Goal: Find specific page/section: Find specific page/section

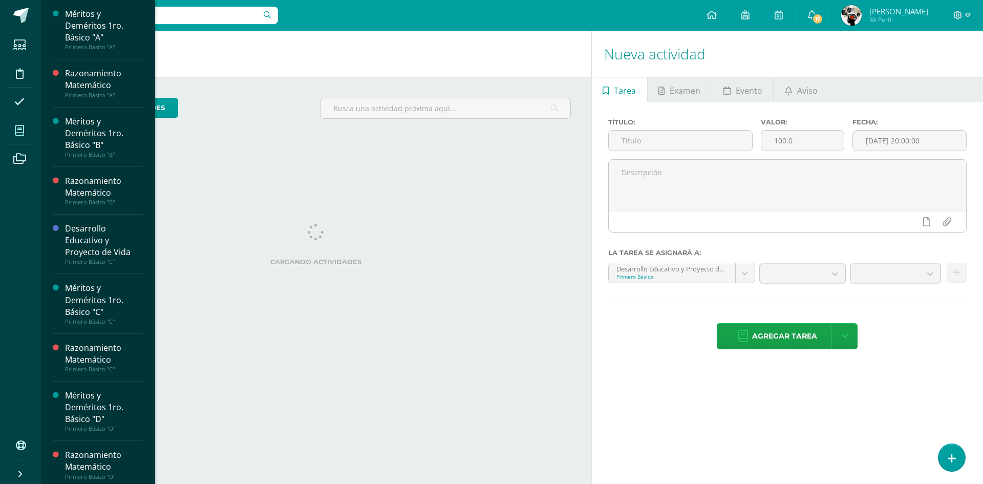
click at [22, 137] on span at bounding box center [19, 130] width 23 height 23
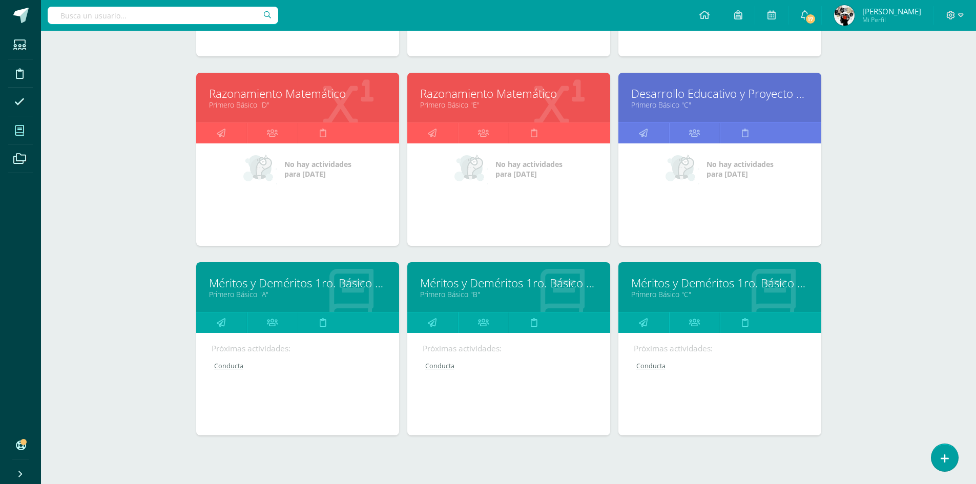
scroll to position [340, 0]
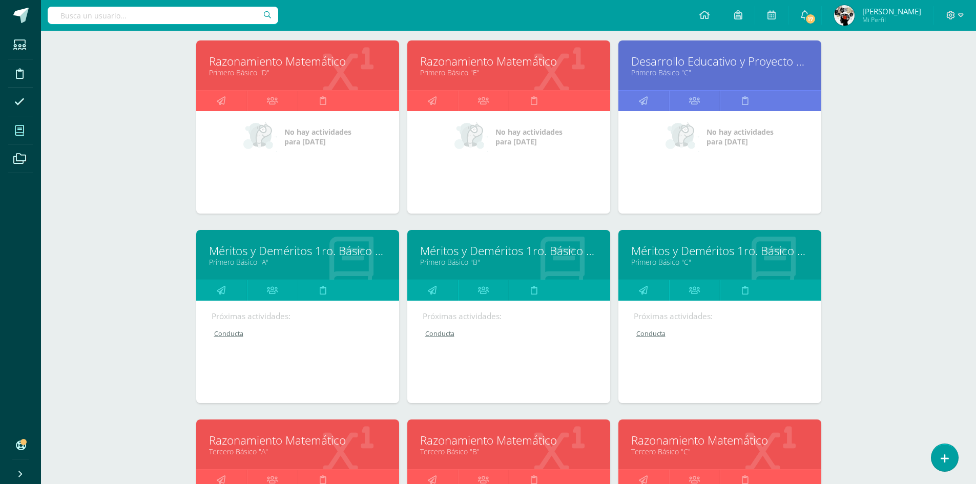
click at [683, 249] on link "Méritos y Deméritos 1ro. Básico "C"" at bounding box center [719, 251] width 177 height 16
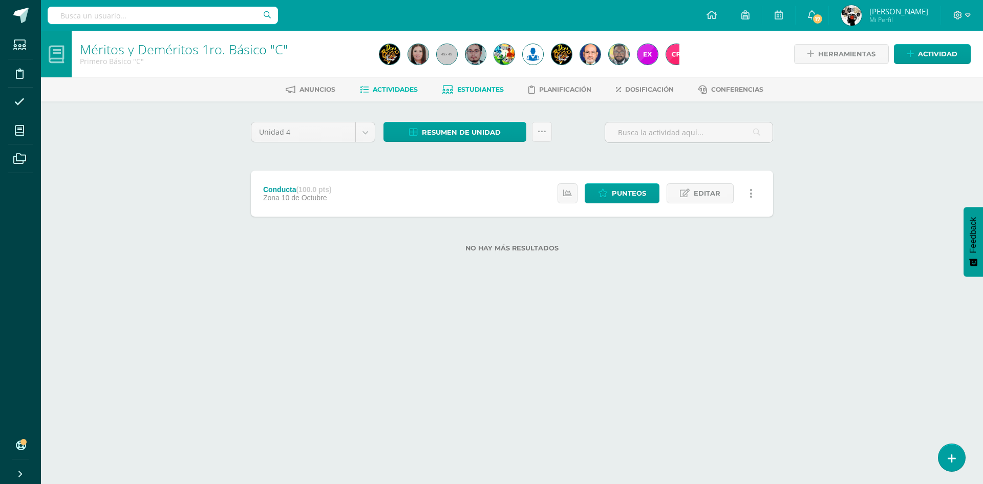
click at [469, 92] on span "Estudiantes" at bounding box center [480, 90] width 47 height 8
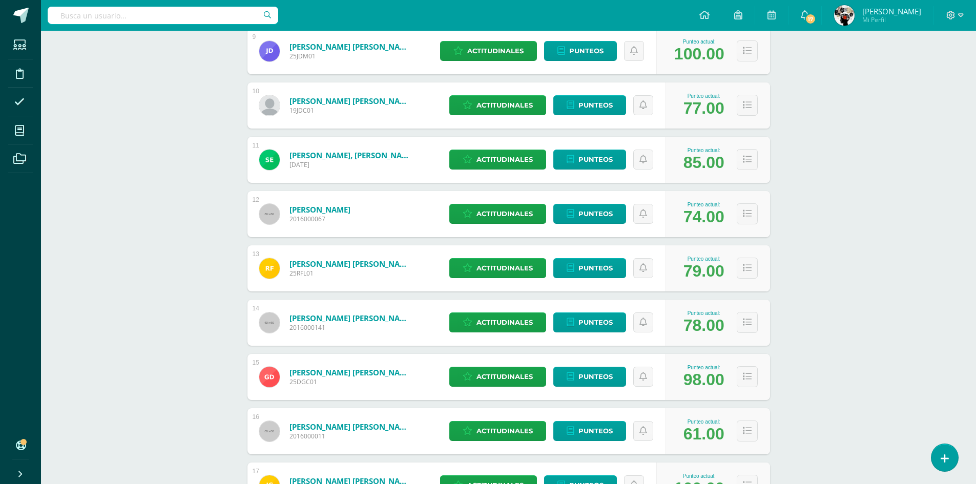
scroll to position [574, 0]
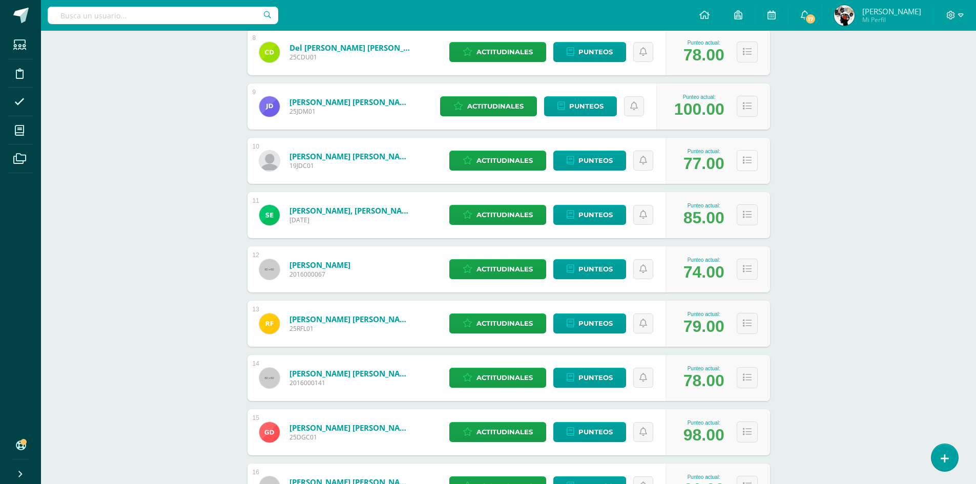
click at [751, 167] on button at bounding box center [746, 160] width 21 height 21
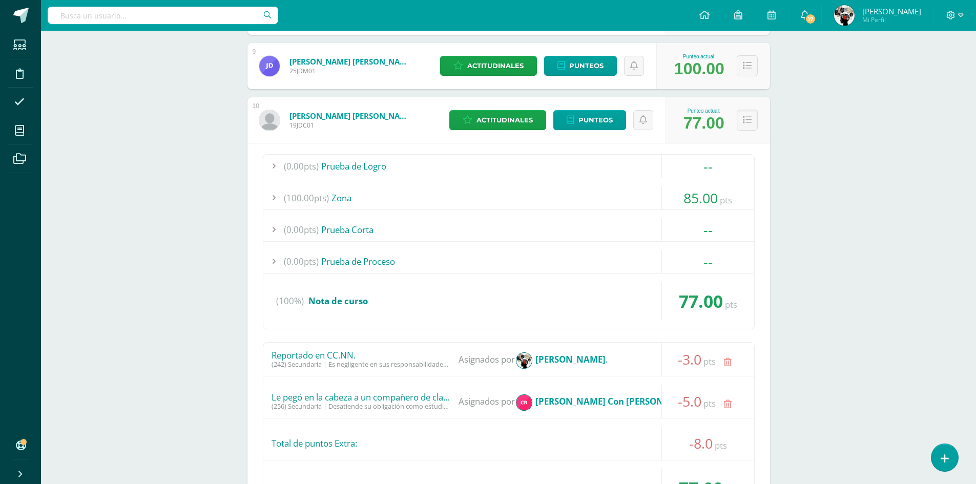
scroll to position [676, 0]
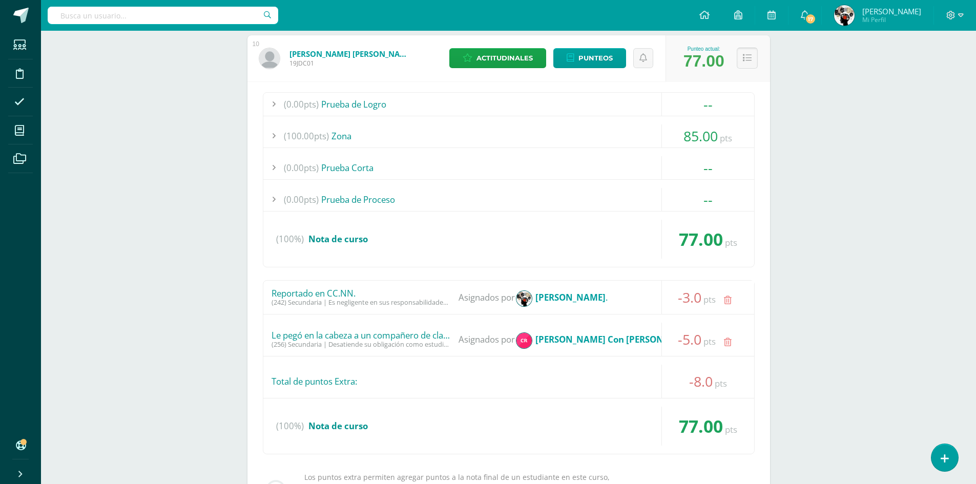
click at [751, 58] on button at bounding box center [746, 58] width 21 height 21
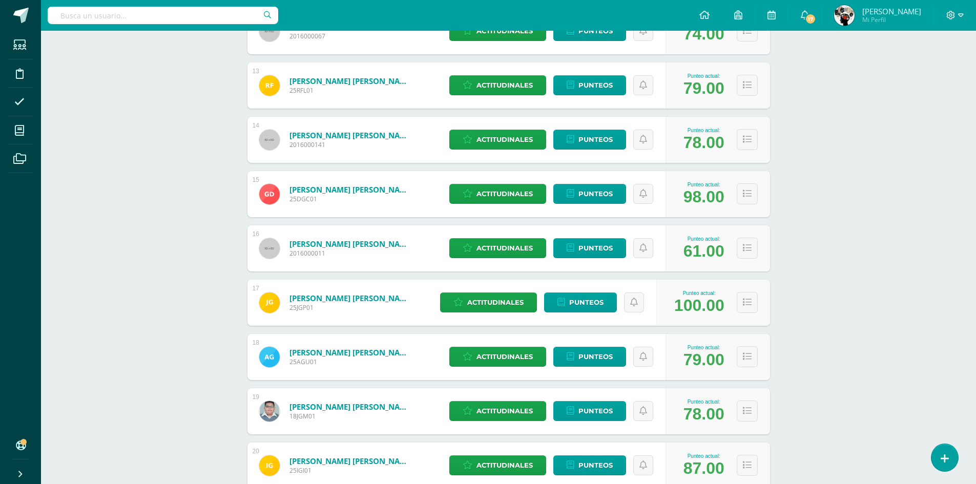
scroll to position [830, 0]
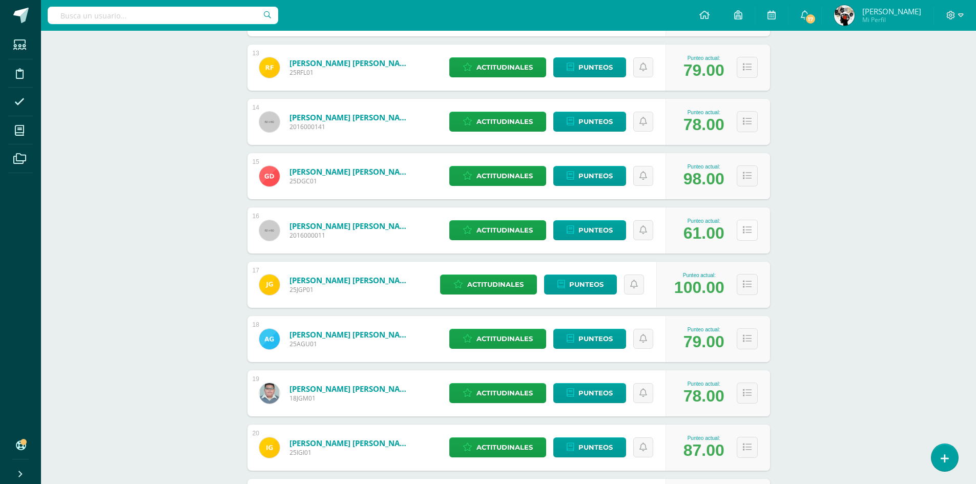
click at [746, 234] on icon at bounding box center [747, 230] width 9 height 9
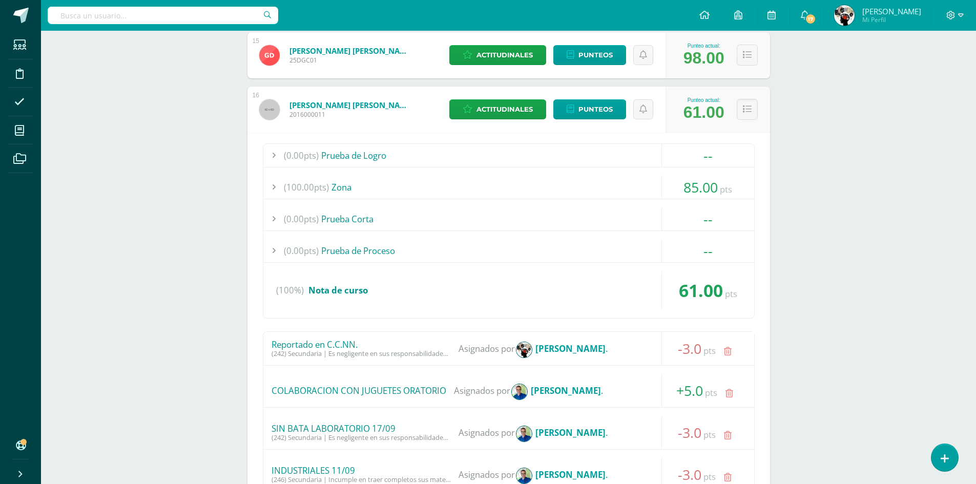
scroll to position [932, 0]
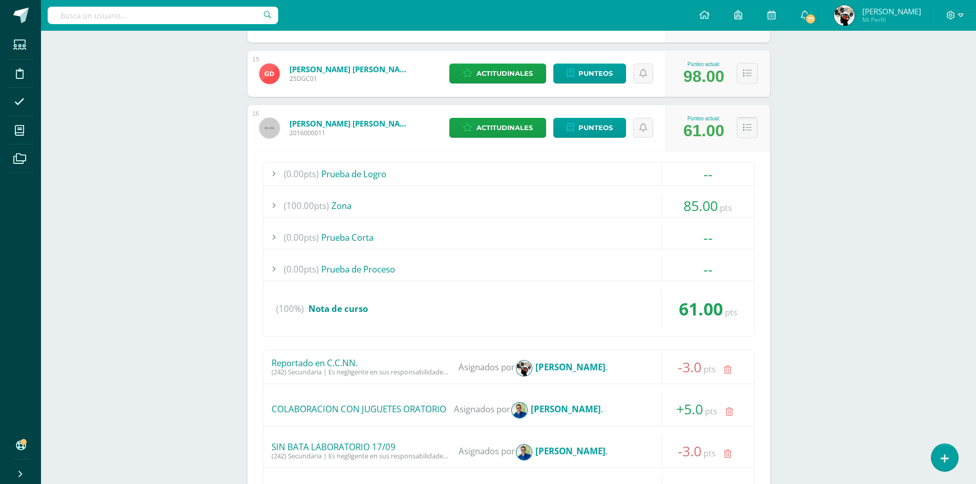
click at [753, 125] on button at bounding box center [746, 127] width 21 height 21
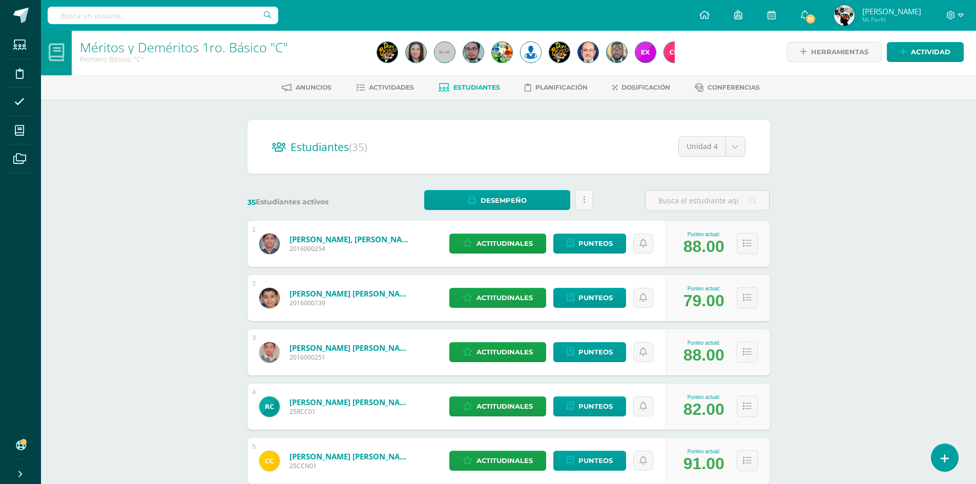
scroll to position [0, 0]
